Goal: Task Accomplishment & Management: Manage account settings

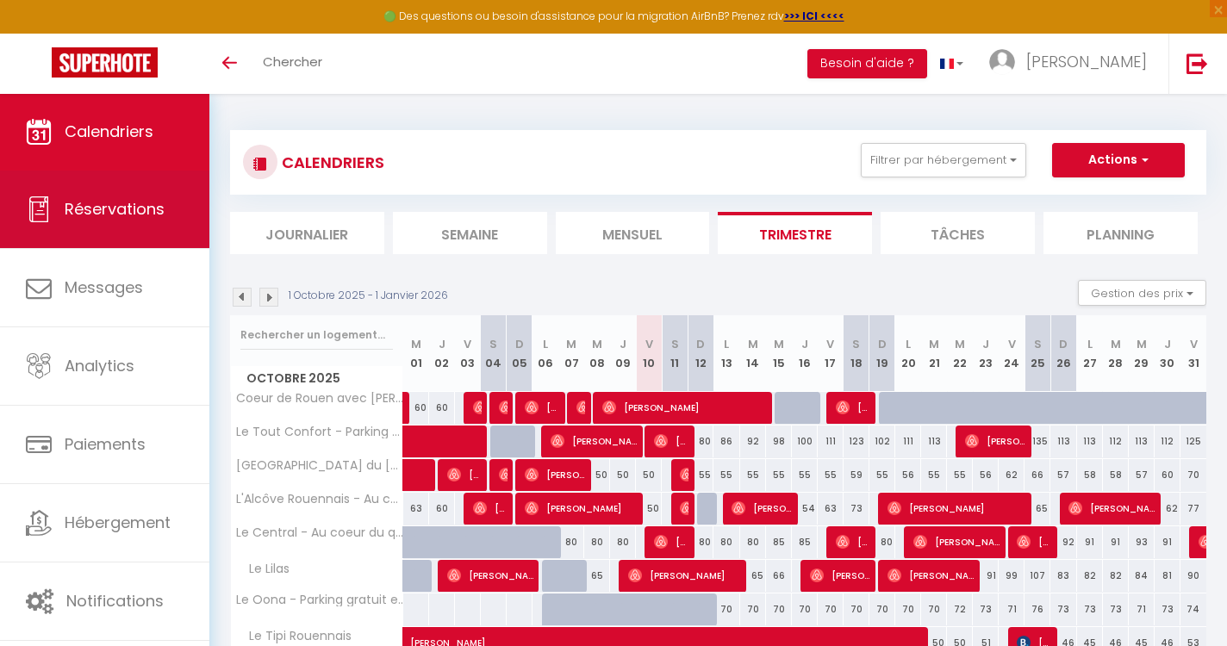
click at [179, 187] on link "Réservations" at bounding box center [104, 210] width 209 height 78
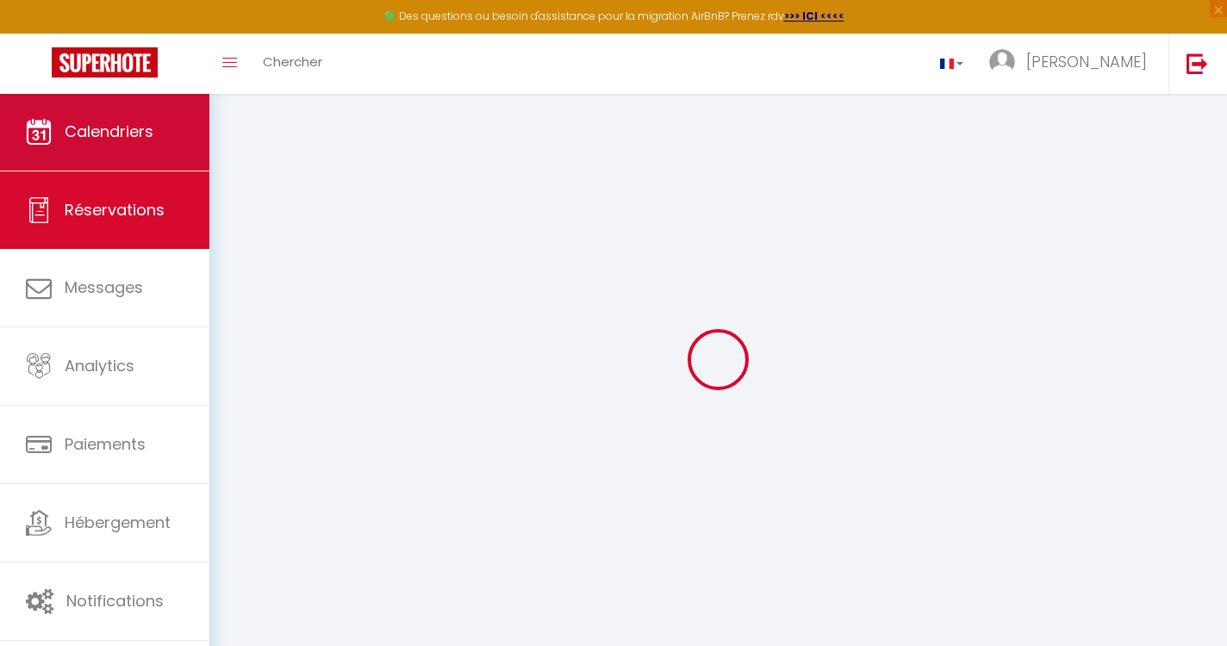
click at [133, 156] on link "Calendriers" at bounding box center [104, 132] width 209 height 78
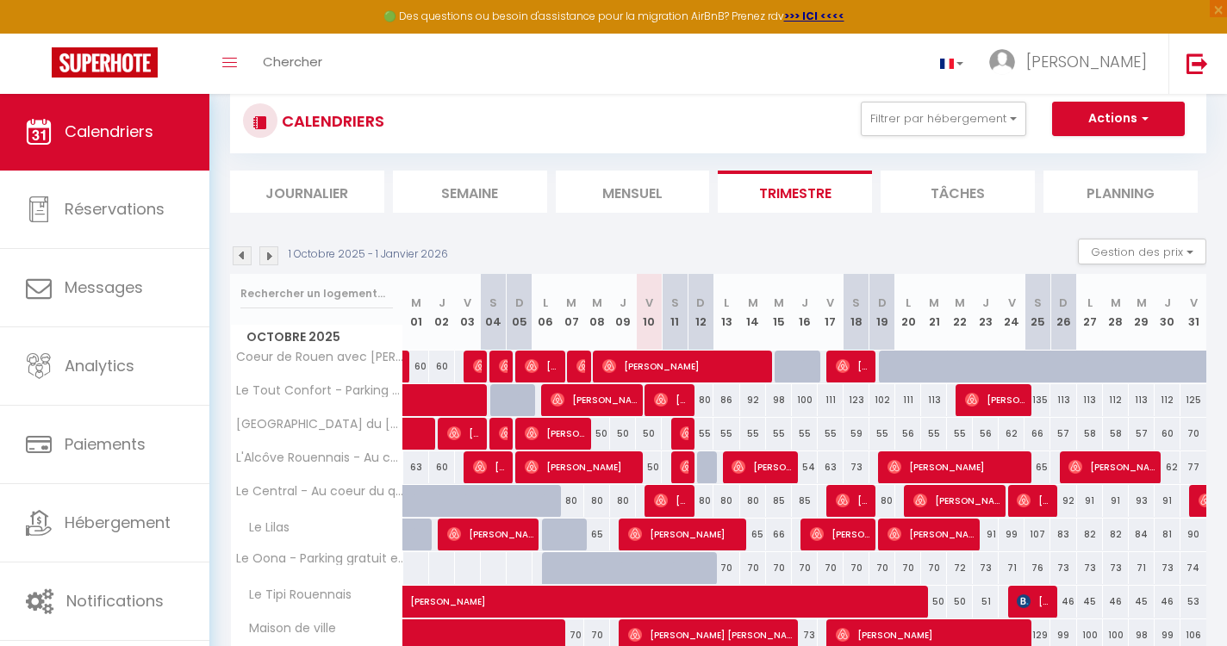
scroll to position [8, 0]
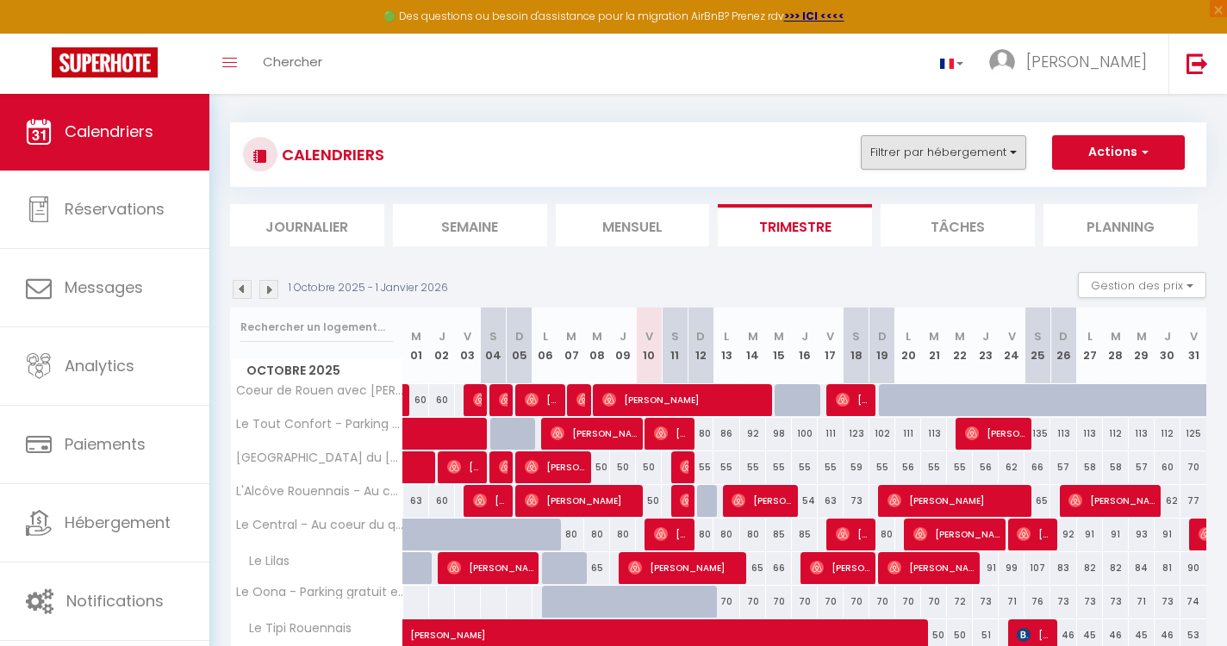
click at [1011, 158] on button "Filtrer par hébergement" at bounding box center [943, 152] width 165 height 34
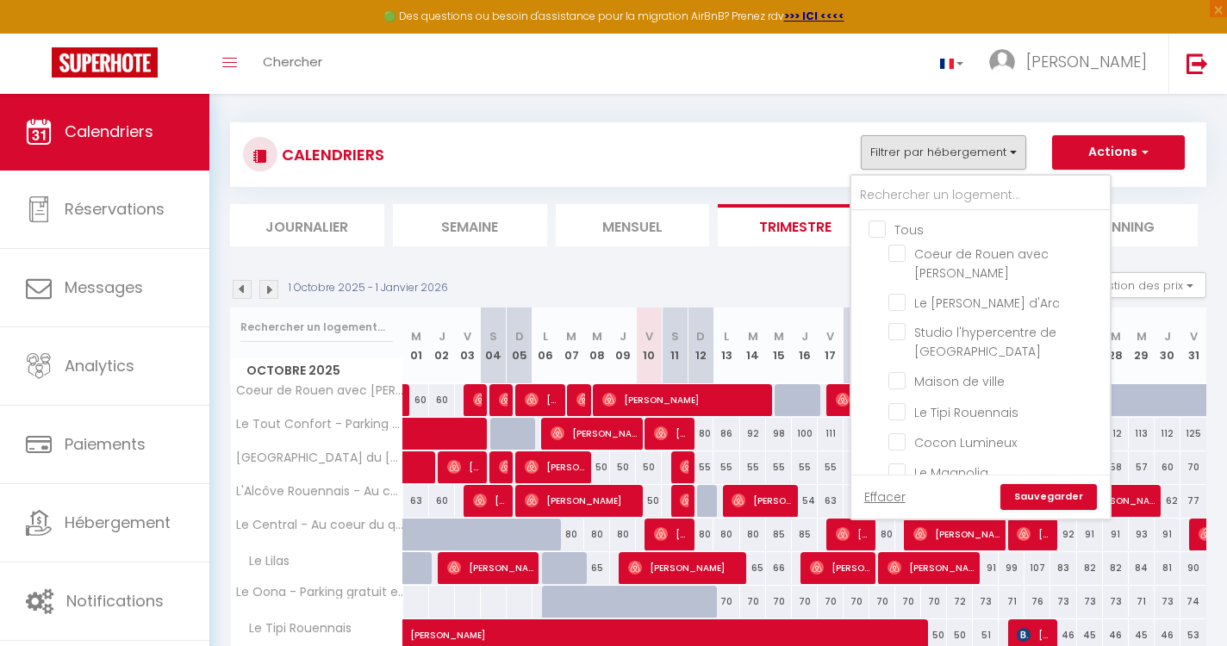
click at [878, 230] on input "Tous" at bounding box center [998, 228] width 259 height 17
checkbox input "true"
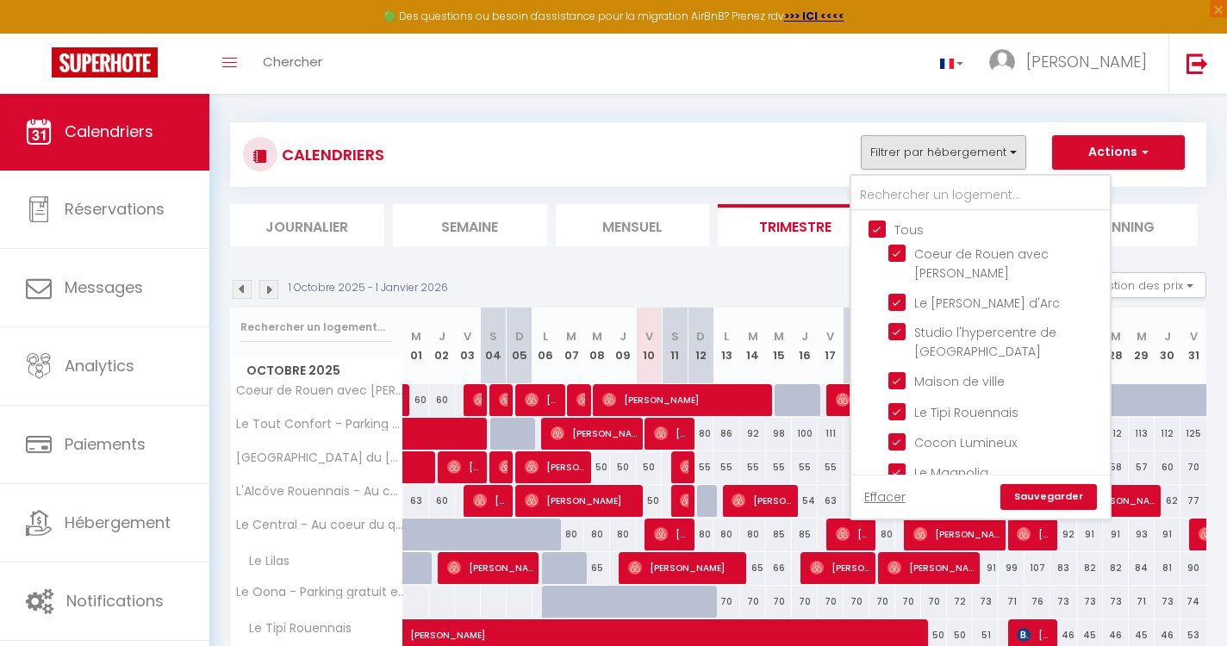
checkbox input "true"
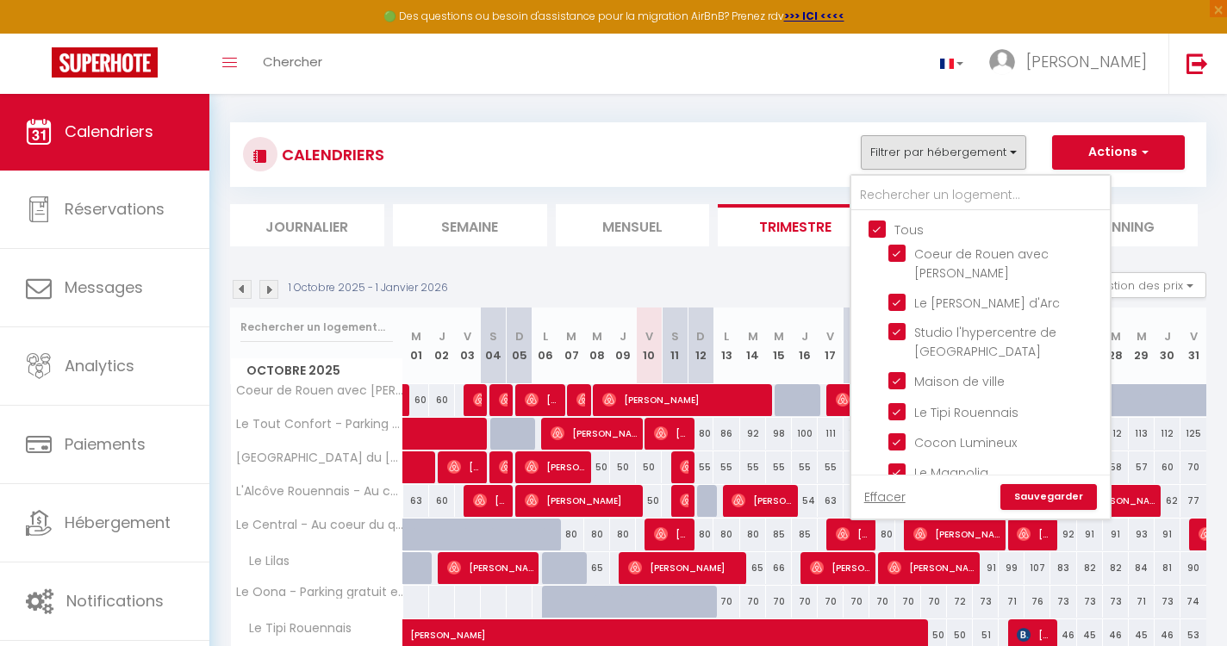
checkbox input "true"
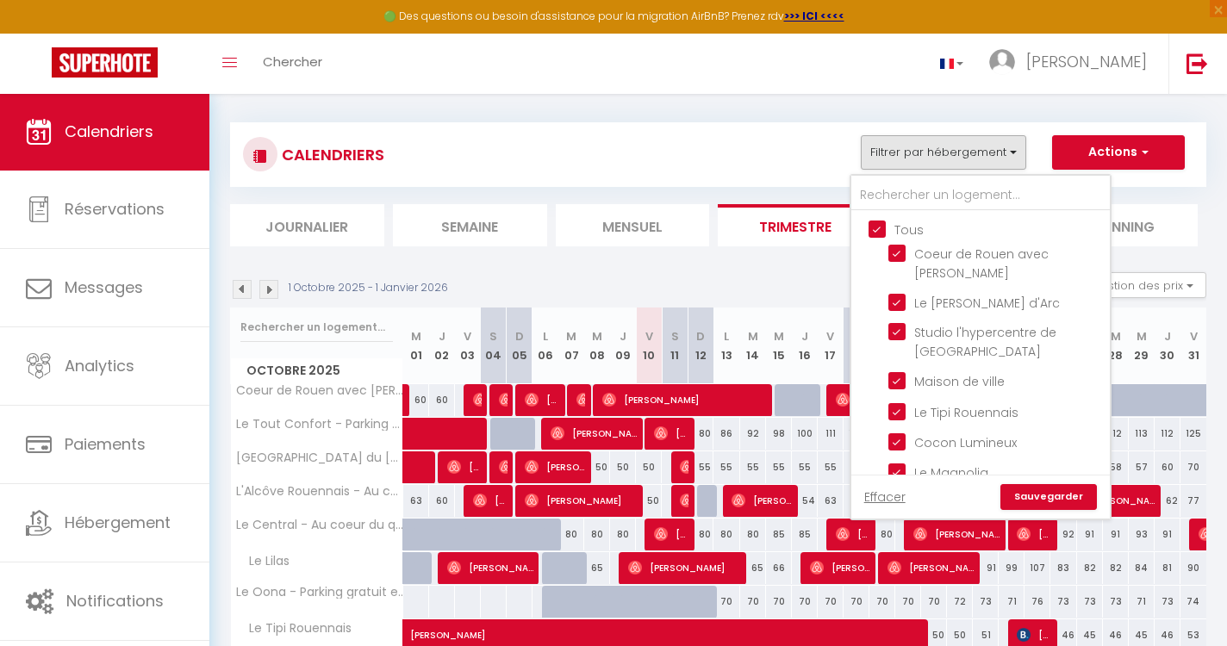
checkbox input "true"
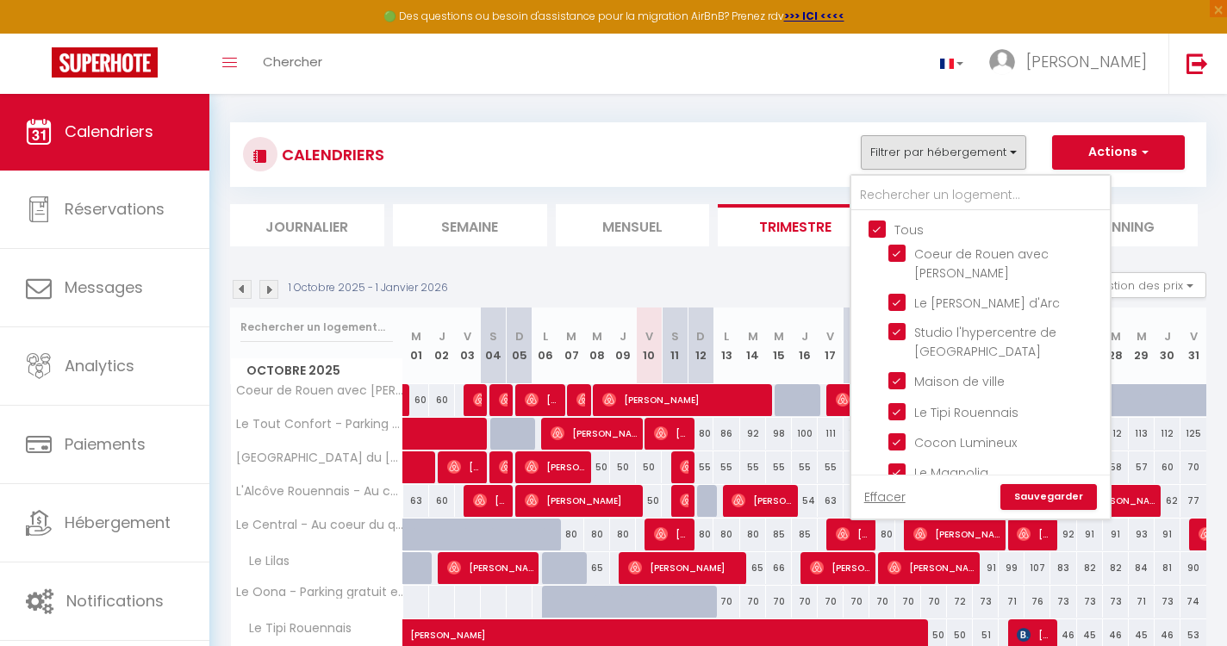
checkbox input "true"
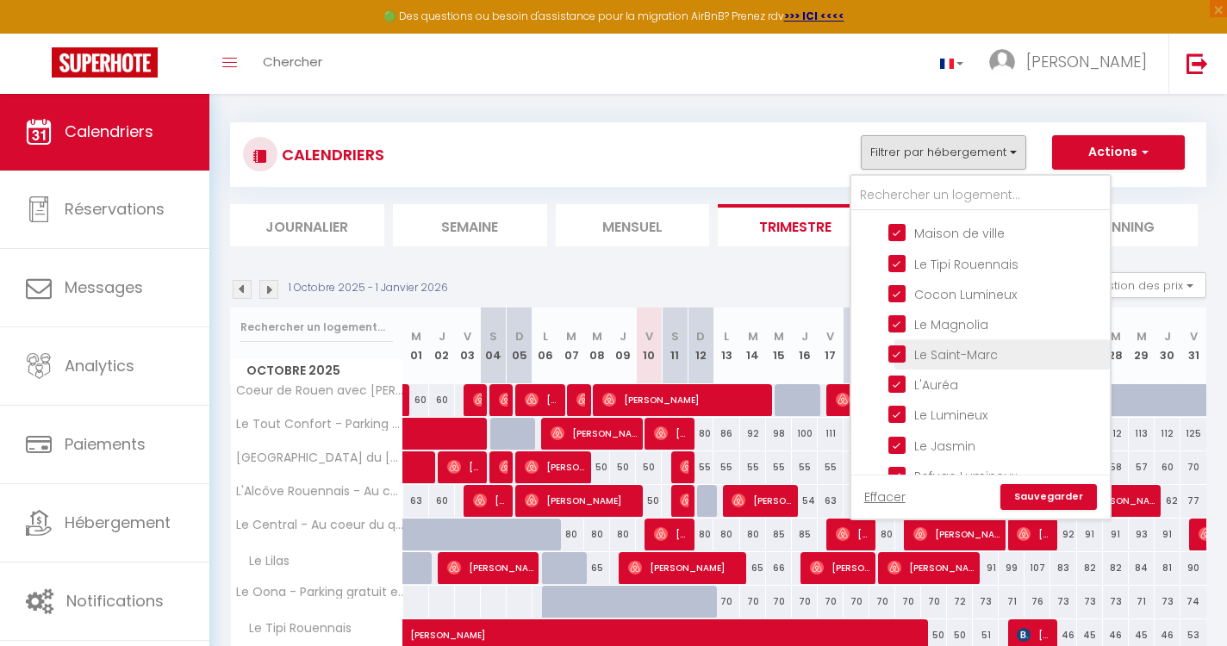
scroll to position [163, 0]
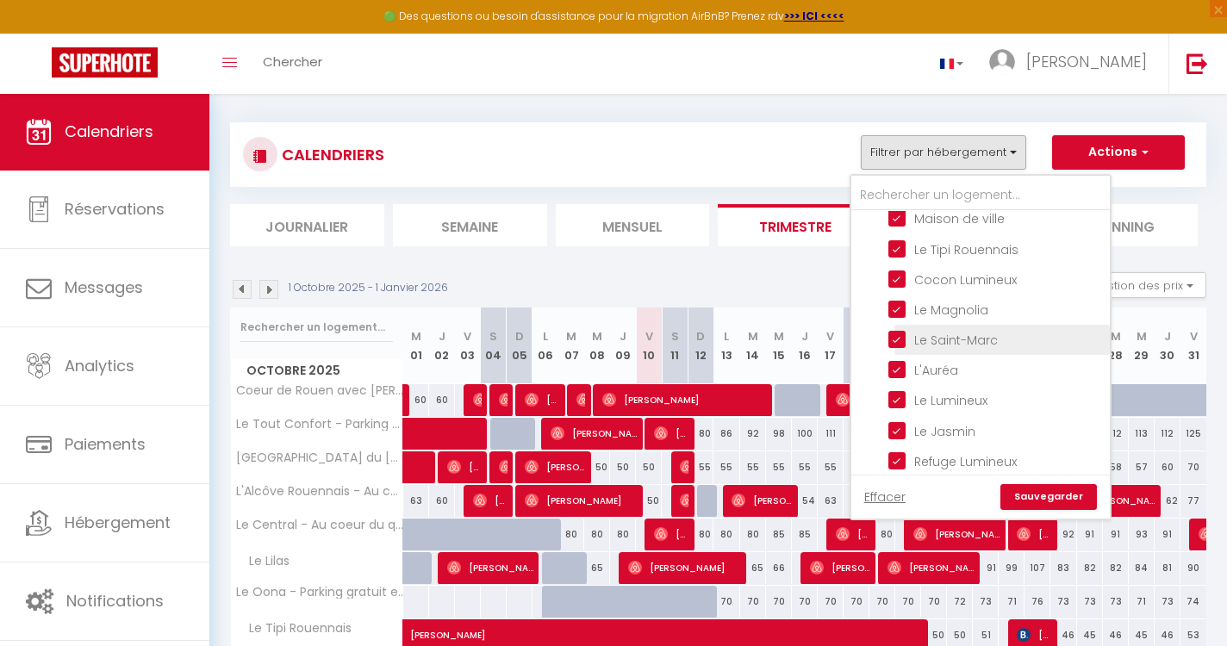
click at [896, 330] on input "Le Saint-Marc" at bounding box center [996, 338] width 215 height 17
checkbox input "false"
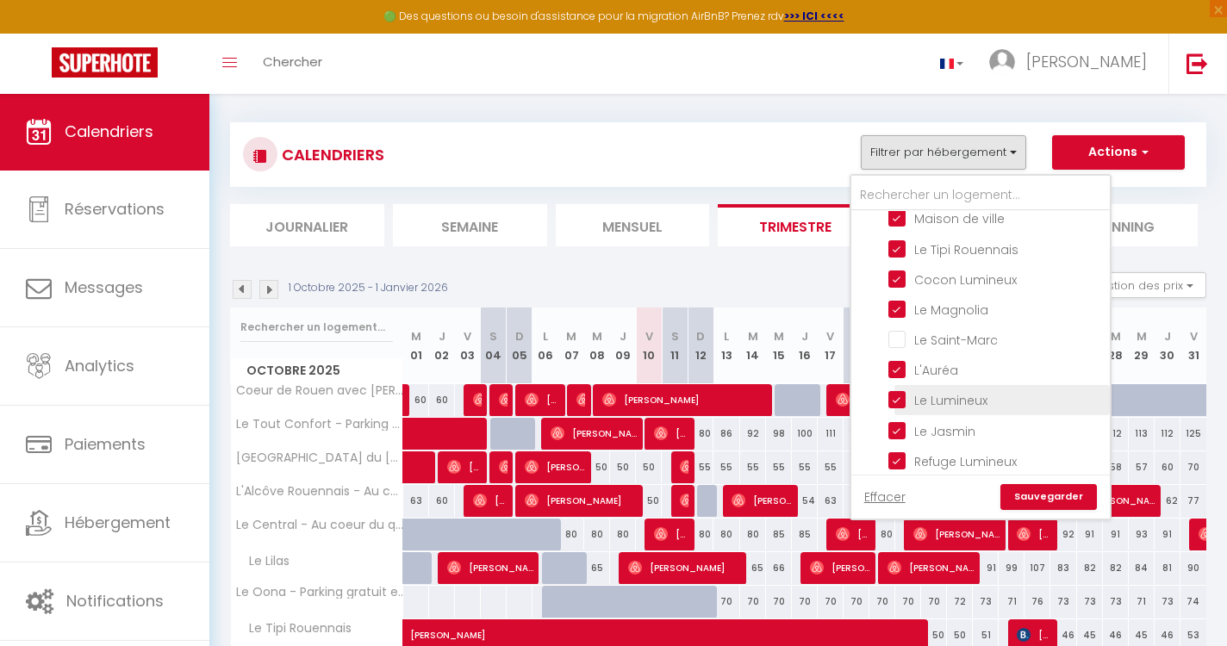
click at [903, 390] on input "Le Lumineux" at bounding box center [996, 398] width 215 height 17
checkbox input "false"
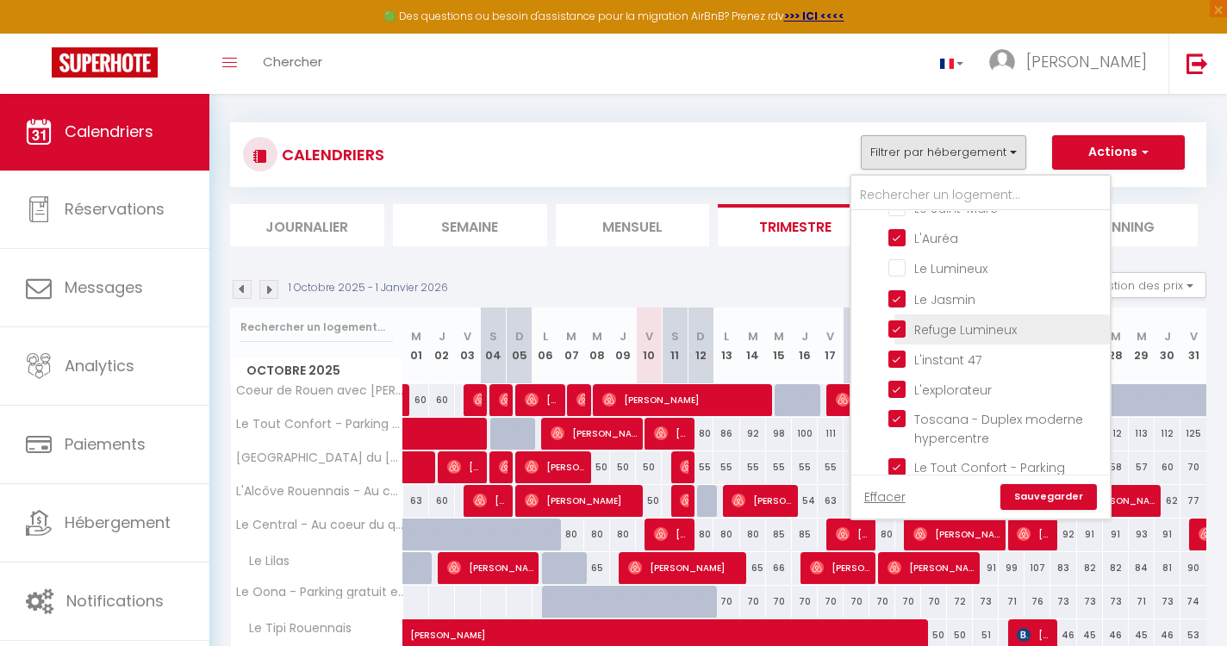
scroll to position [302, 0]
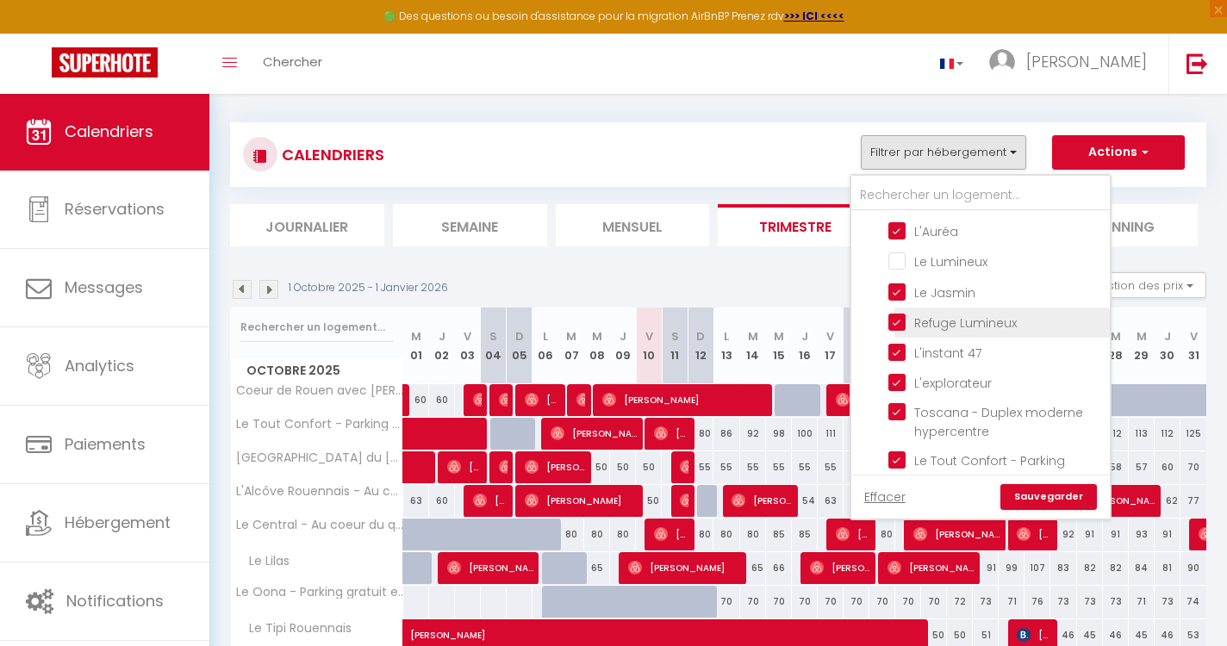
click at [896, 313] on input "Refuge Lumineux" at bounding box center [996, 321] width 215 height 17
checkbox input "false"
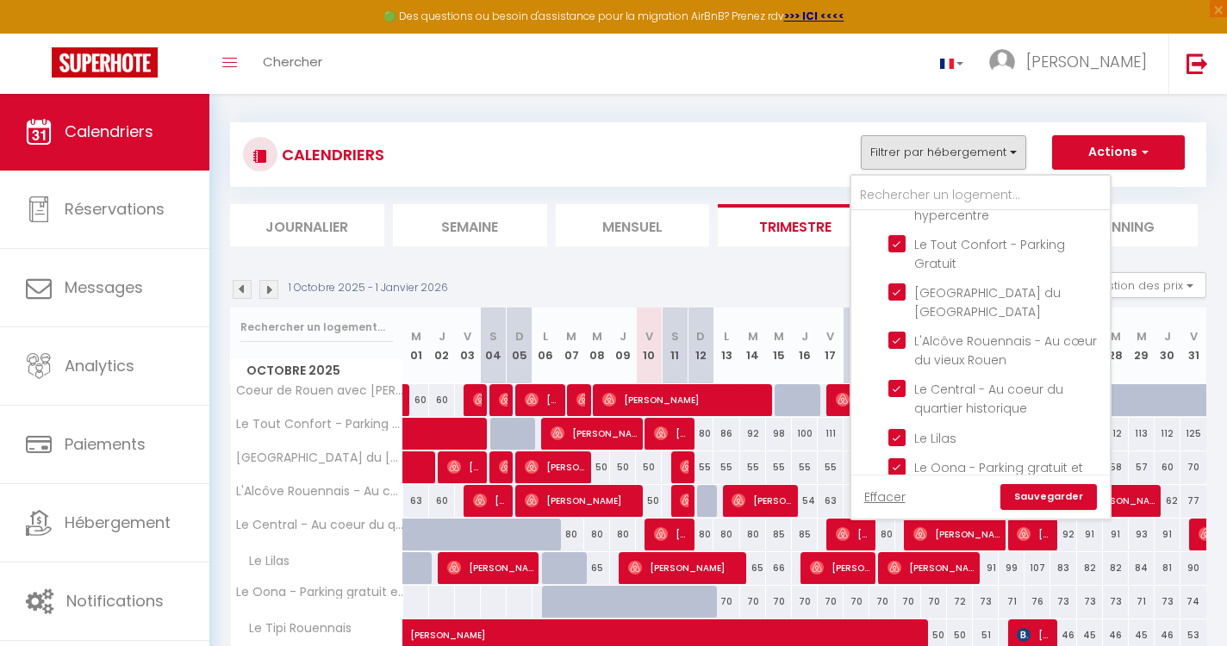
scroll to position [517, 0]
click at [1044, 498] on link "Sauvegarder" at bounding box center [1049, 497] width 97 height 26
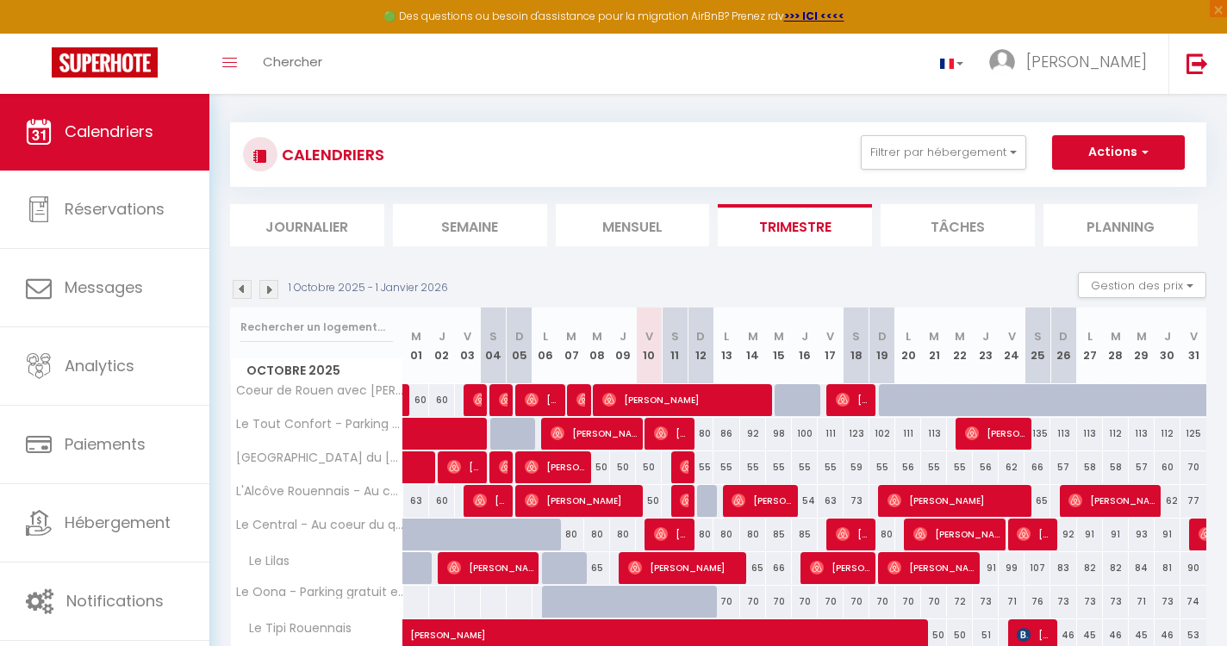
click at [655, 237] on li "Mensuel" at bounding box center [633, 225] width 154 height 42
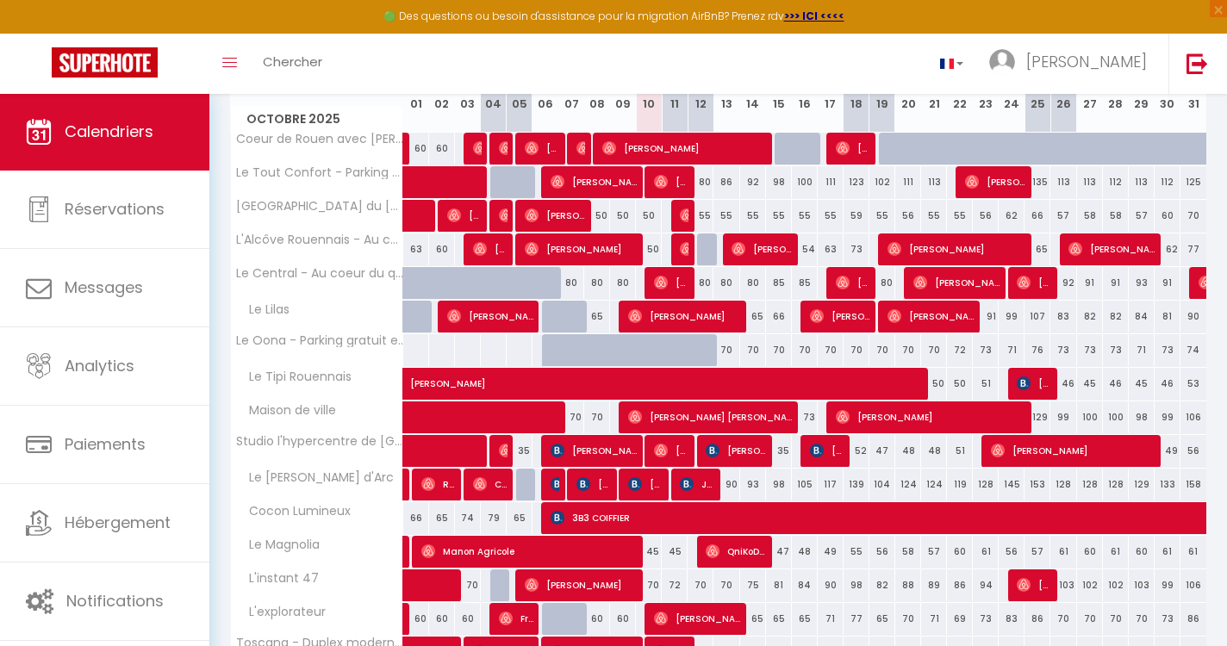
scroll to position [260, 0]
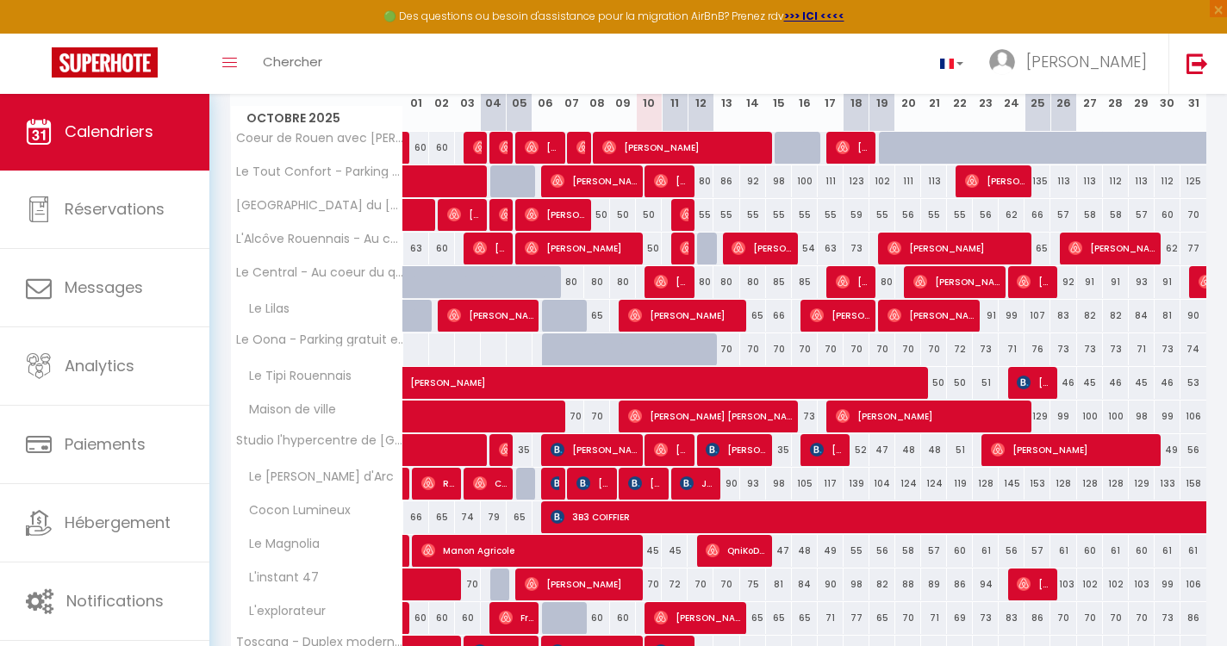
select select "OK"
select select "KO"
select select "0"
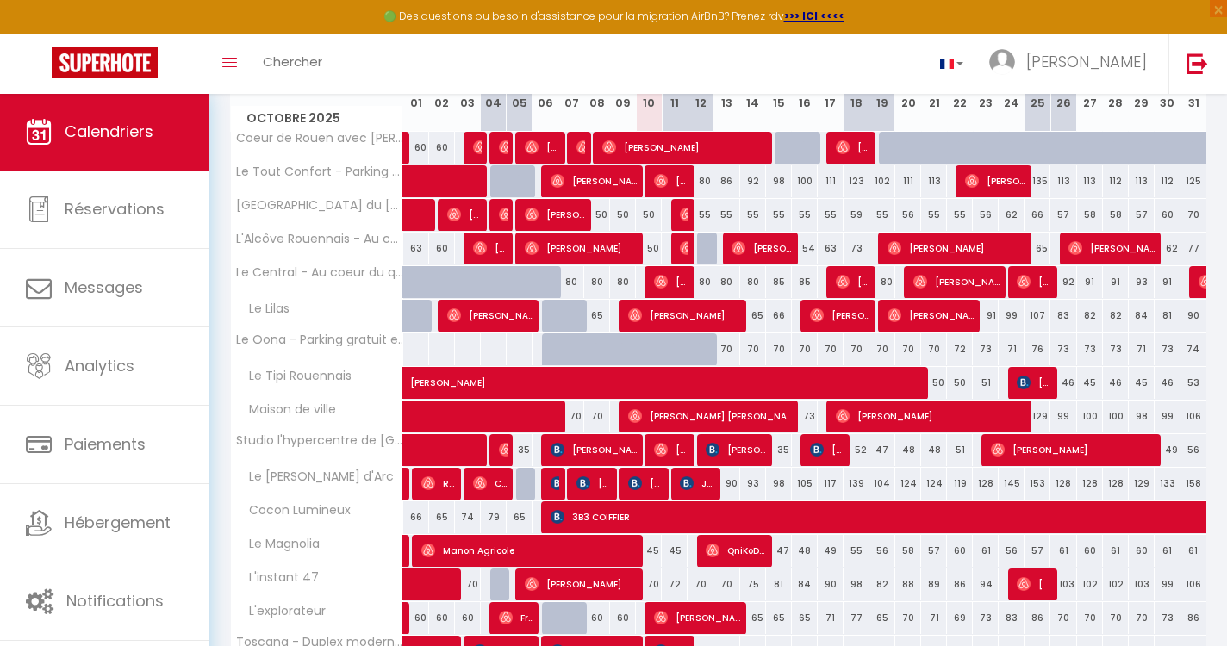
select select "1"
select select
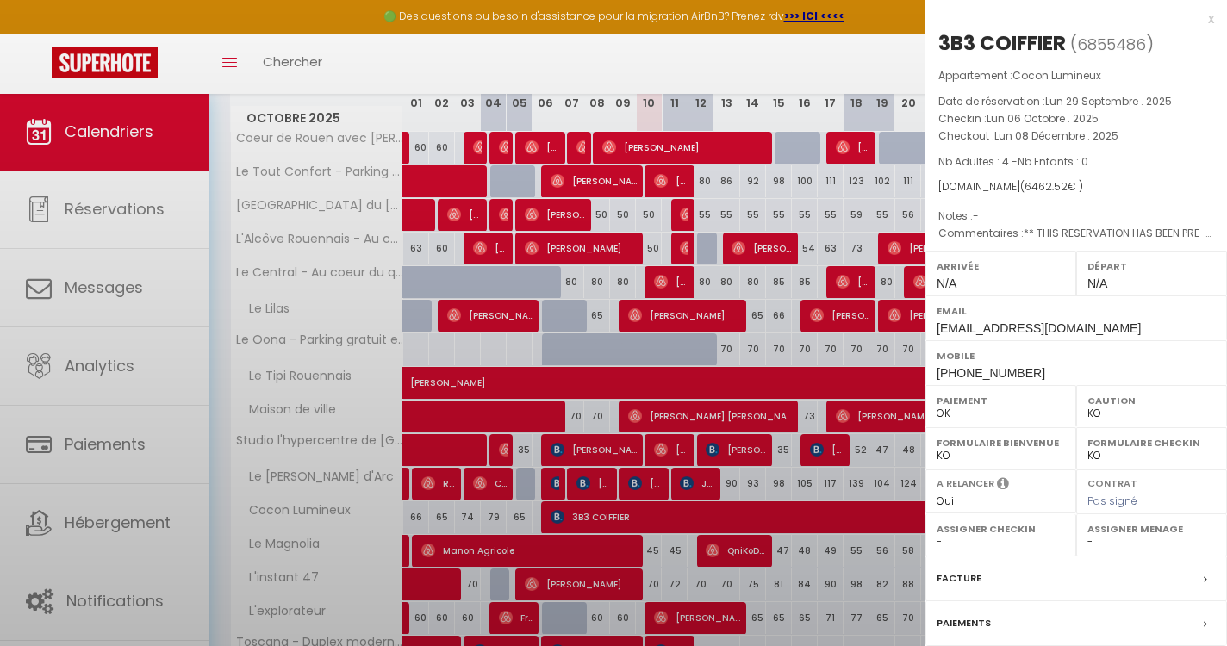
select select "38906"
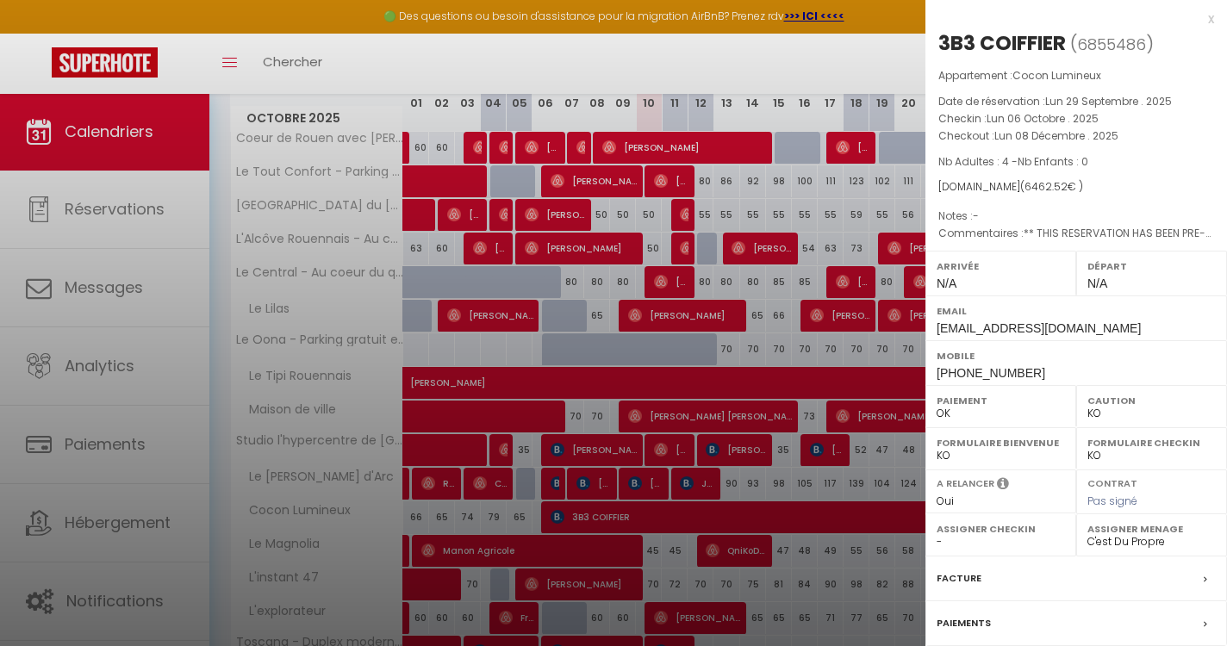
click at [410, 68] on div at bounding box center [613, 323] width 1227 height 646
